Goal: Information Seeking & Learning: Find specific page/section

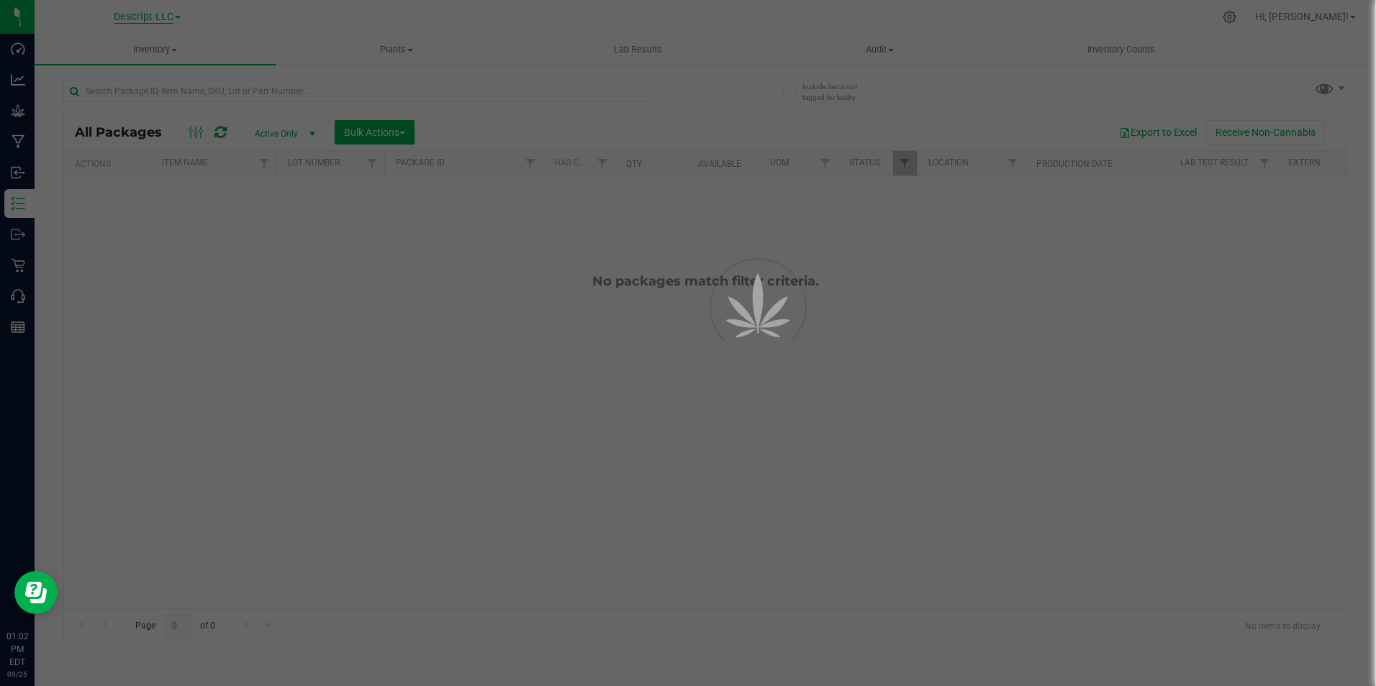
click at [164, 16] on div at bounding box center [688, 343] width 1376 height 686
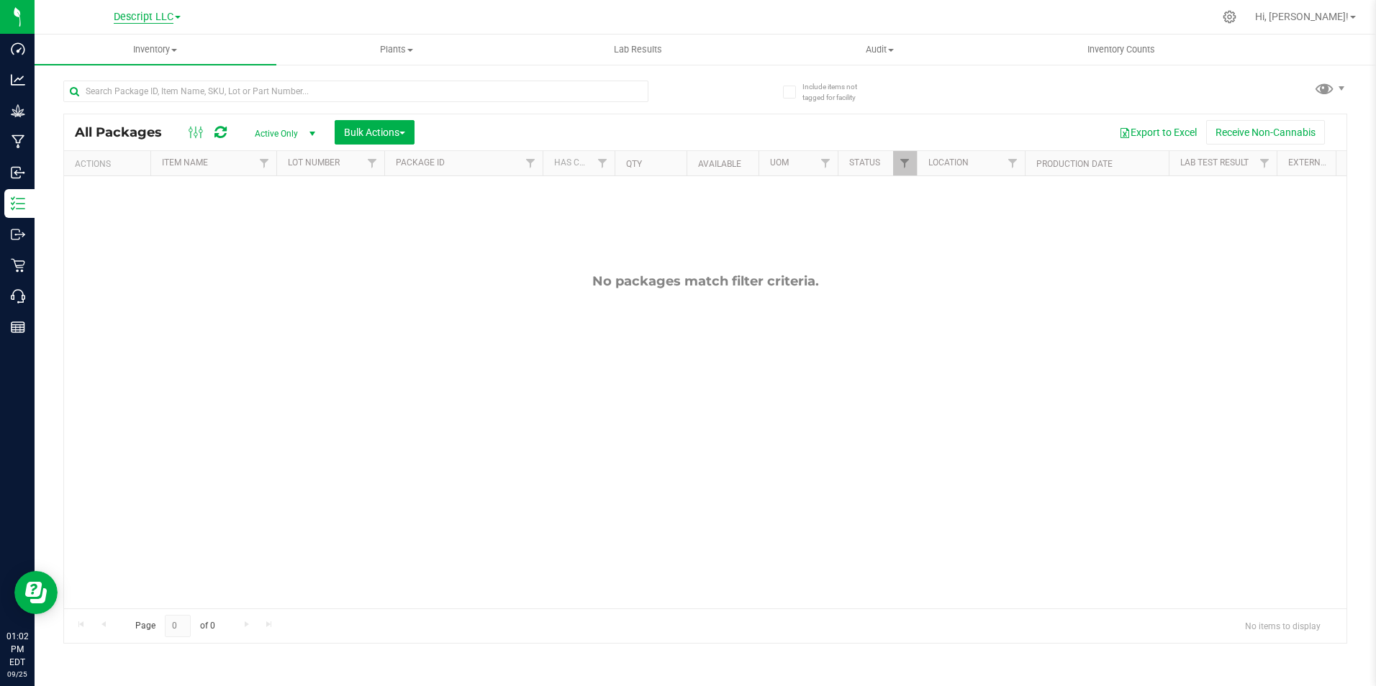
click at [169, 16] on span "Descript LLC" at bounding box center [144, 17] width 60 height 13
click at [159, 96] on link "Green [PERSON_NAME] Venture LLC." at bounding box center [147, 88] width 210 height 19
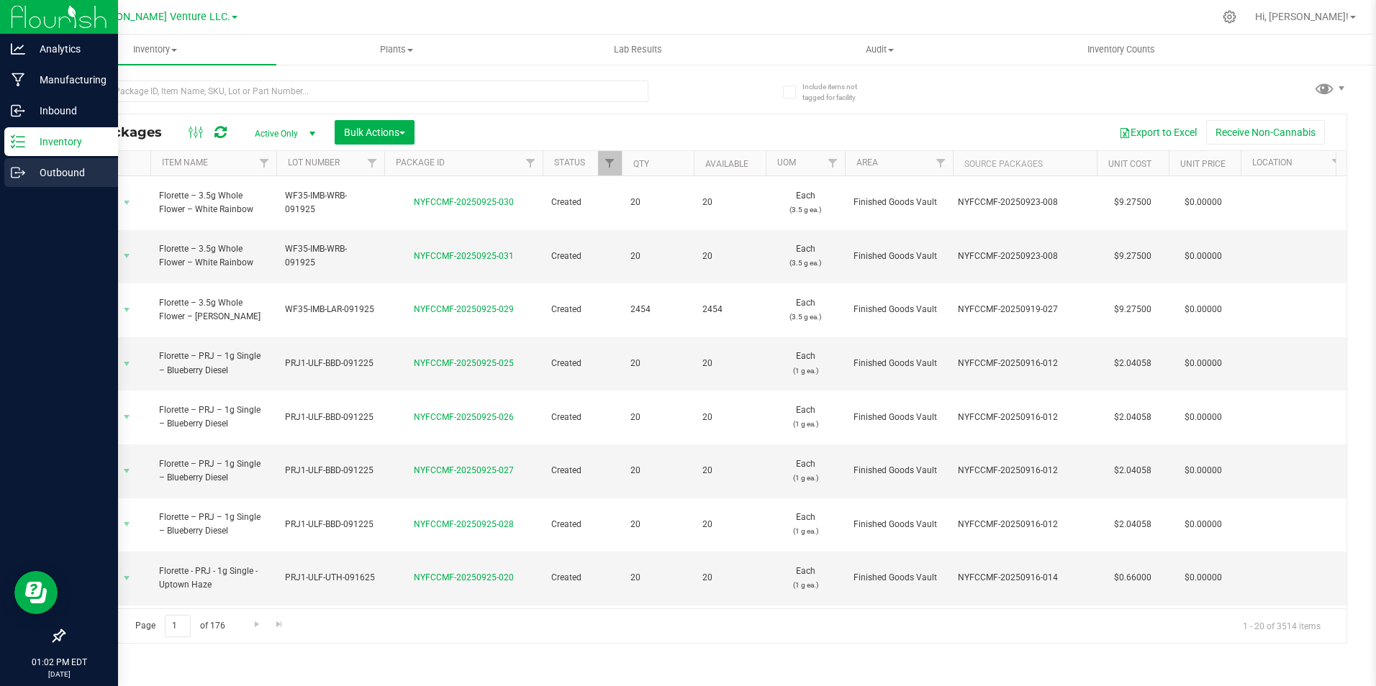
click at [23, 168] on icon at bounding box center [18, 173] width 14 height 14
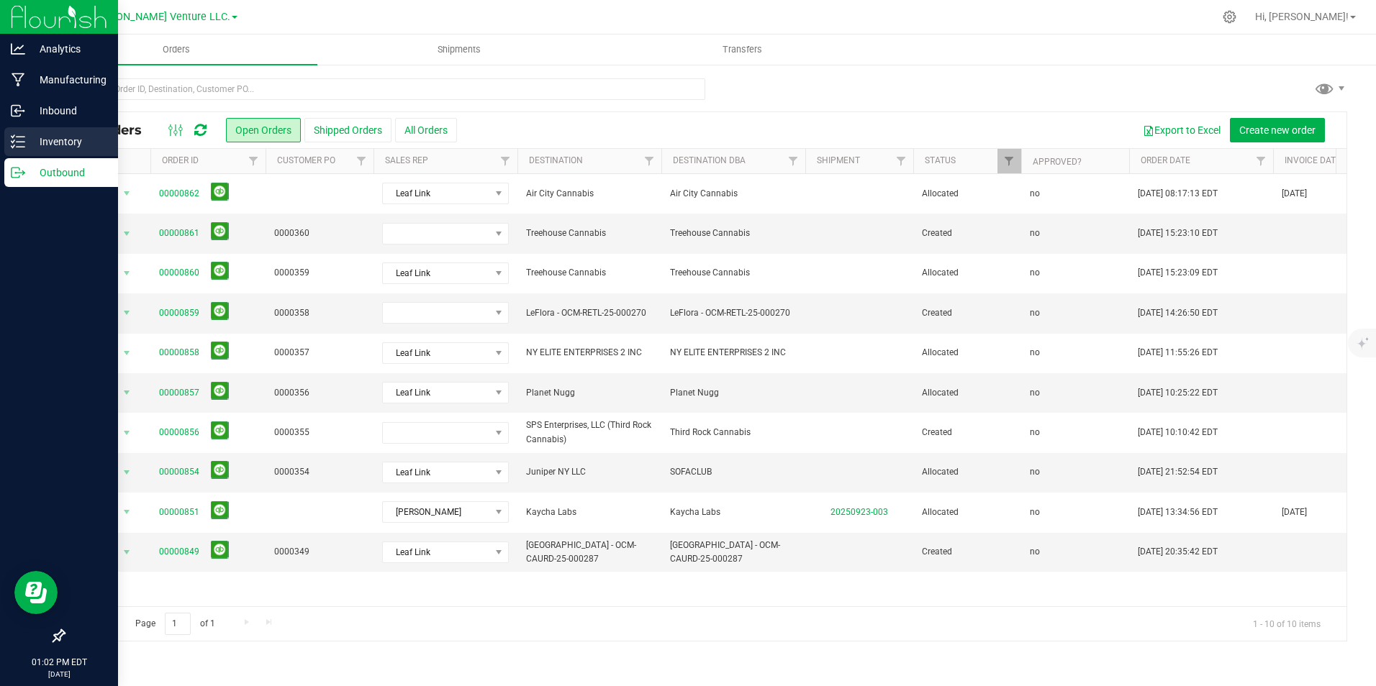
click at [8, 137] on div "Inventory" at bounding box center [61, 141] width 114 height 29
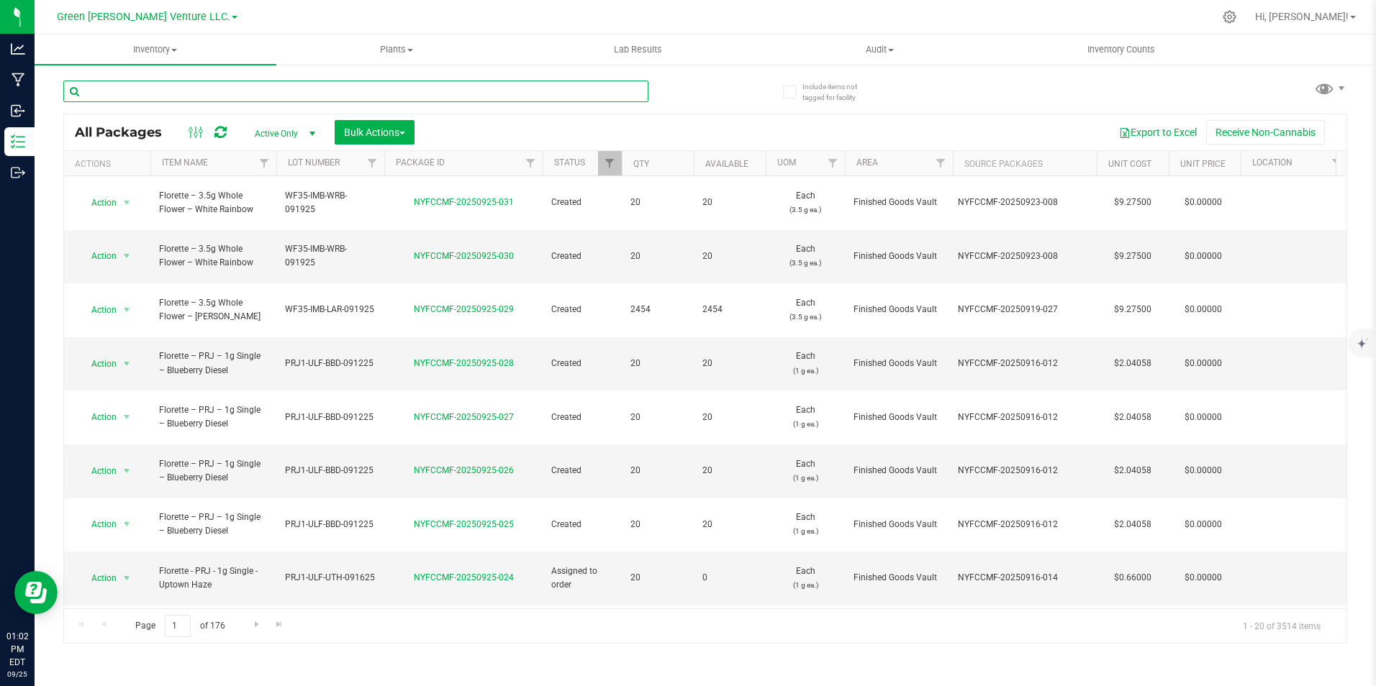
click at [269, 89] on input "text" at bounding box center [355, 92] width 585 height 22
click at [257, 172] on link "Filter" at bounding box center [265, 163] width 24 height 24
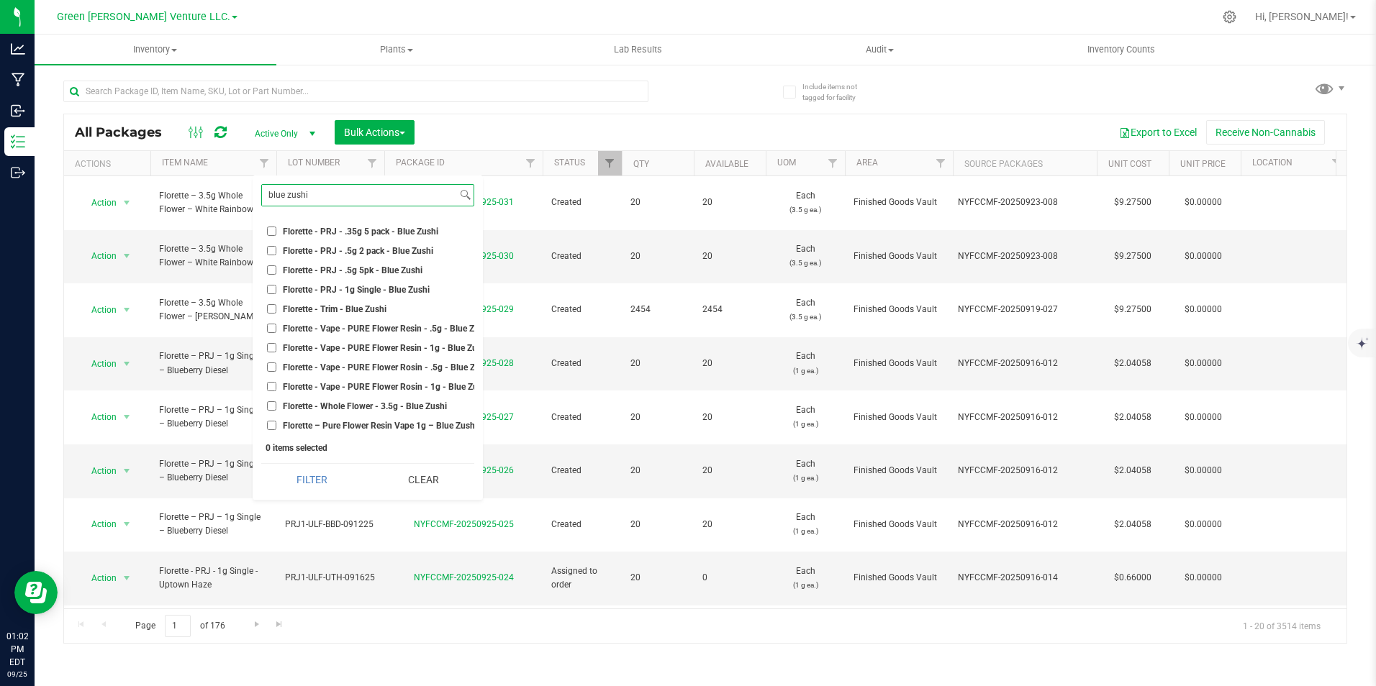
scroll to position [145, 0]
type input "blue zushi"
click at [389, 325] on span "Florette - Vape - PURE Flower Resin - .5g - Blue Zushi" at bounding box center [387, 329] width 208 height 9
click at [276, 324] on input "Florette - Vape - PURE Flower Resin - .5g - Blue Zushi" at bounding box center [271, 328] width 9 height 9
checkbox input "true"
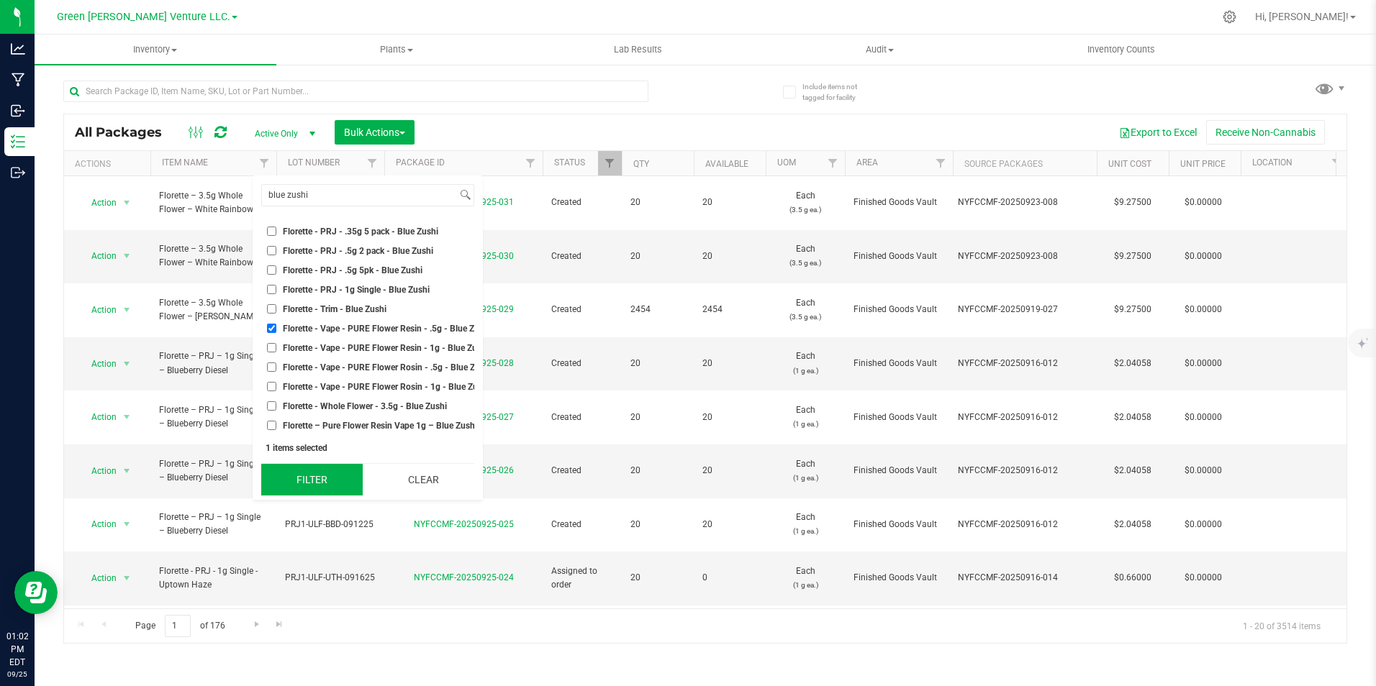
click at [321, 473] on button "Filter" at bounding box center [311, 480] width 101 height 32
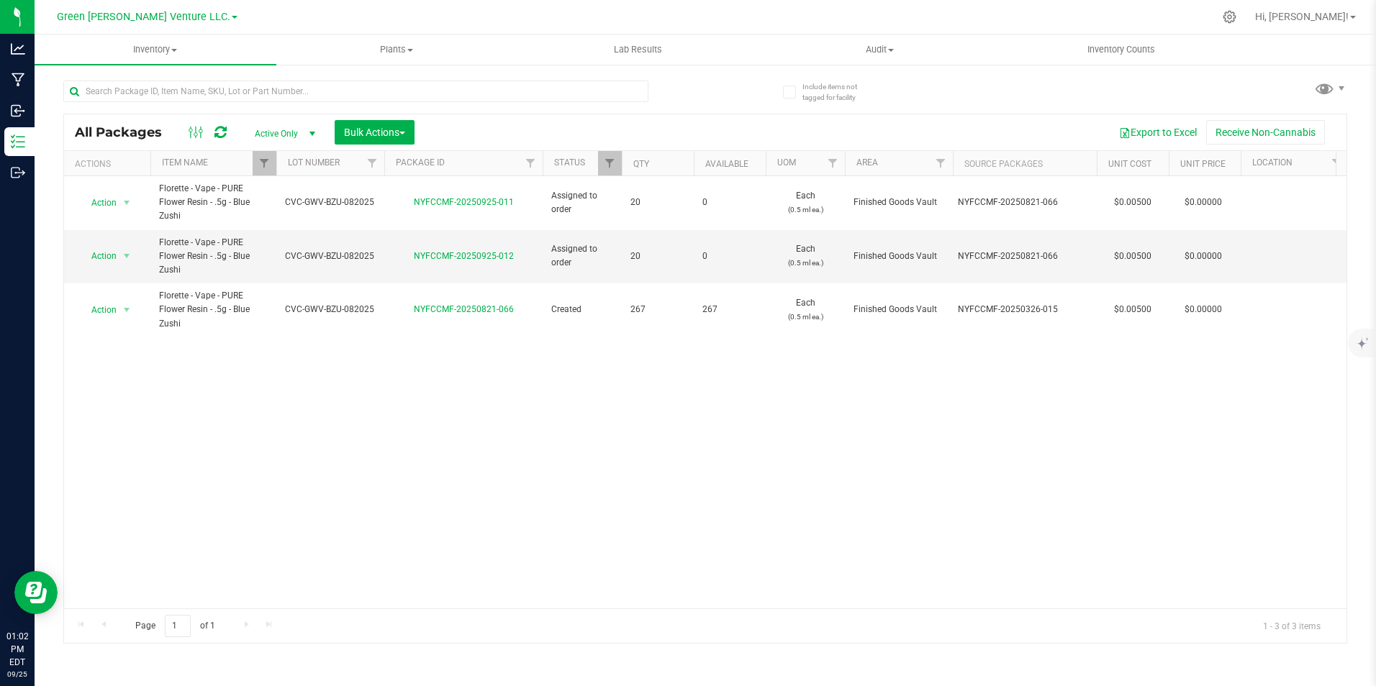
click at [291, 133] on span "Active Only" at bounding box center [281, 134] width 79 height 20
click at [286, 225] on li "All" at bounding box center [281, 221] width 78 height 22
